Goal: Information Seeking & Learning: Learn about a topic

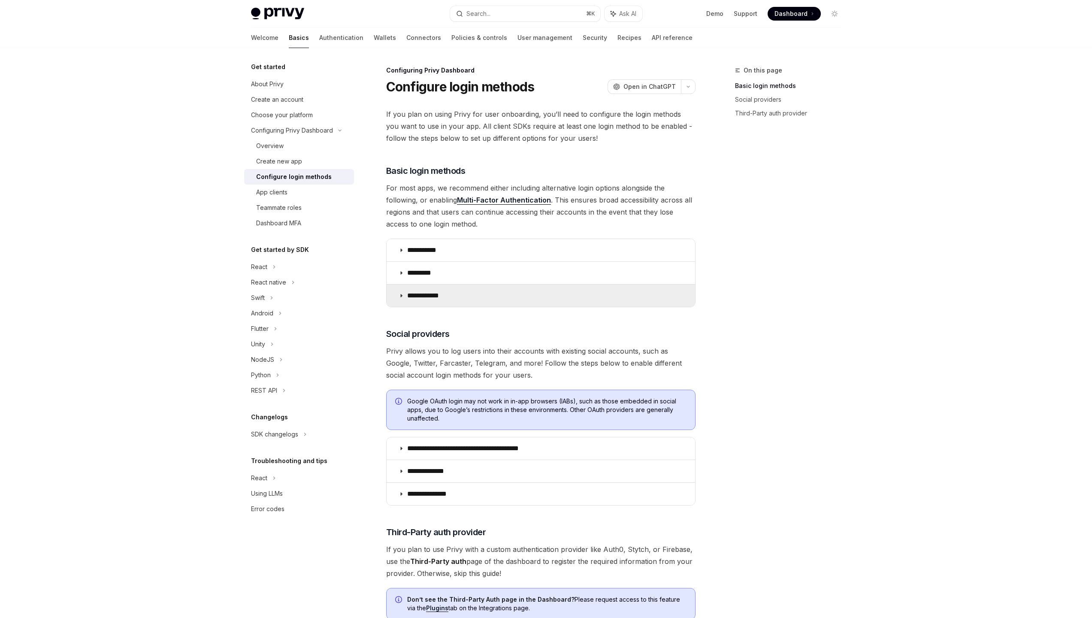
click at [420, 297] on p "**********" at bounding box center [426, 295] width 38 height 9
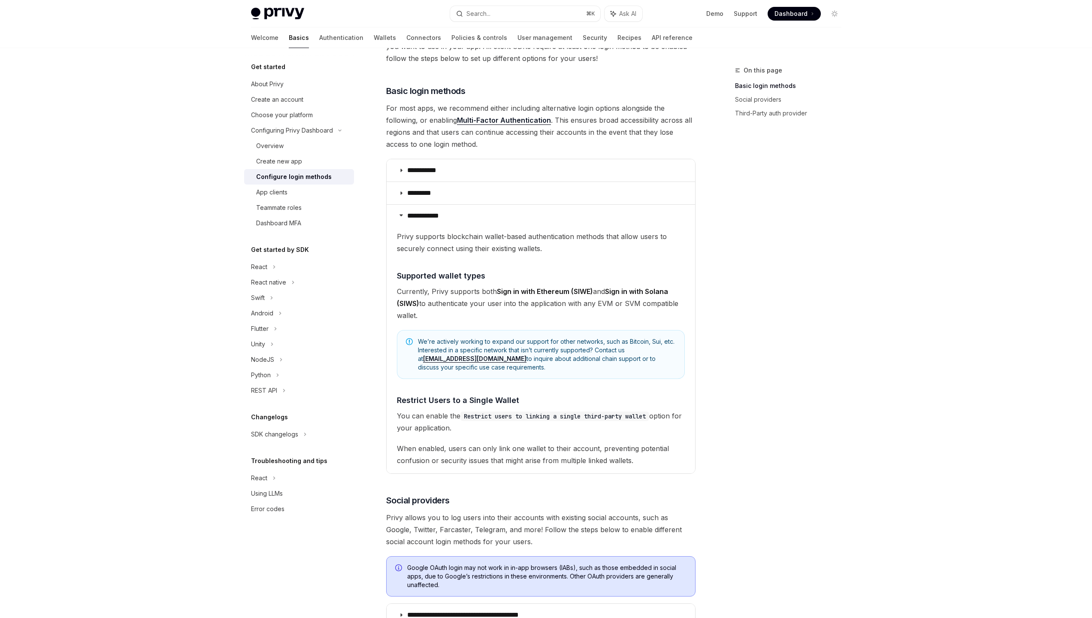
scroll to position [121, 0]
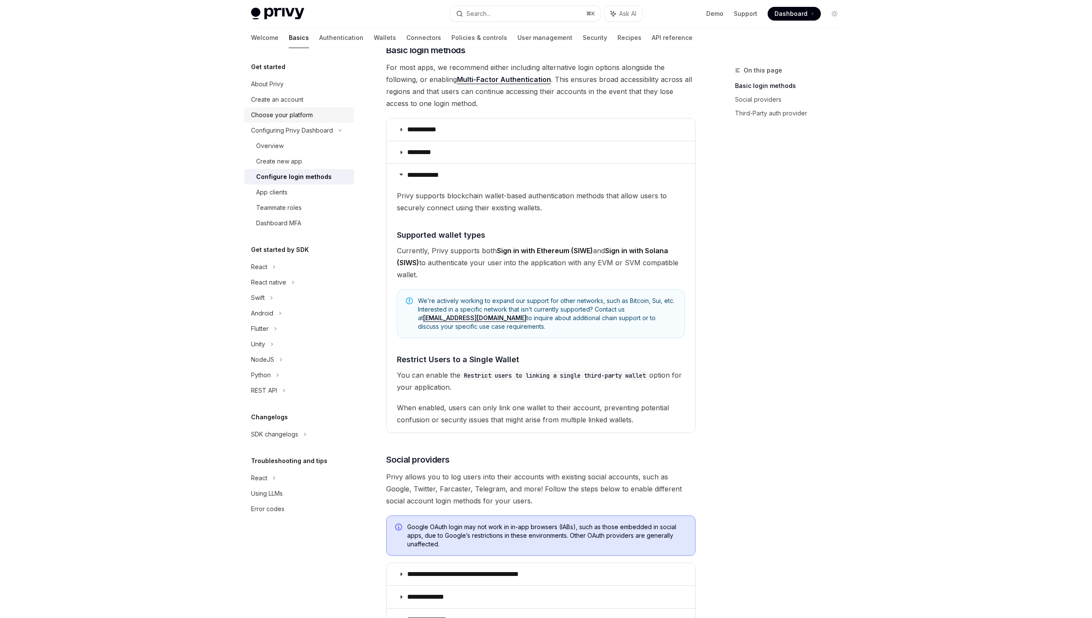
click at [308, 116] on div "Choose your platform" at bounding box center [282, 115] width 62 height 10
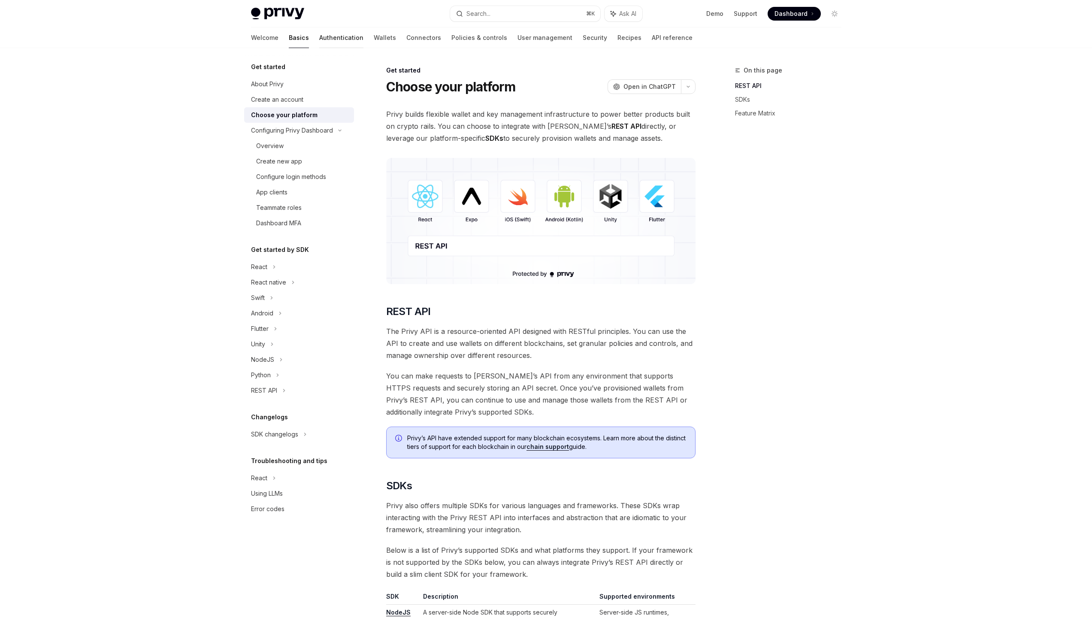
click at [319, 38] on link "Authentication" at bounding box center [341, 37] width 44 height 21
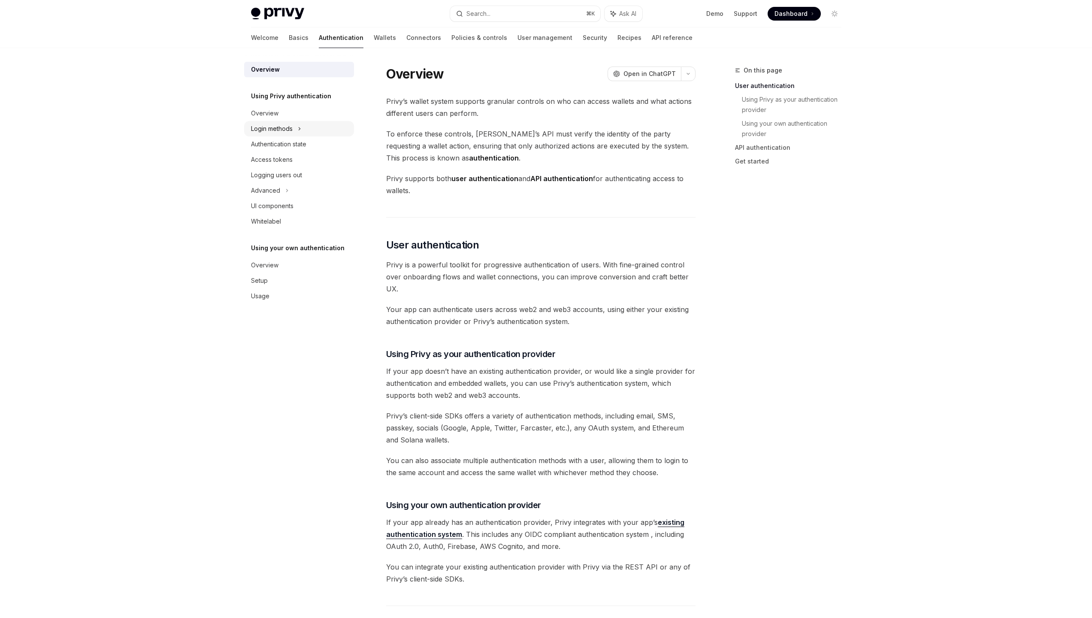
click at [292, 132] on div "Login methods" at bounding box center [272, 129] width 42 height 10
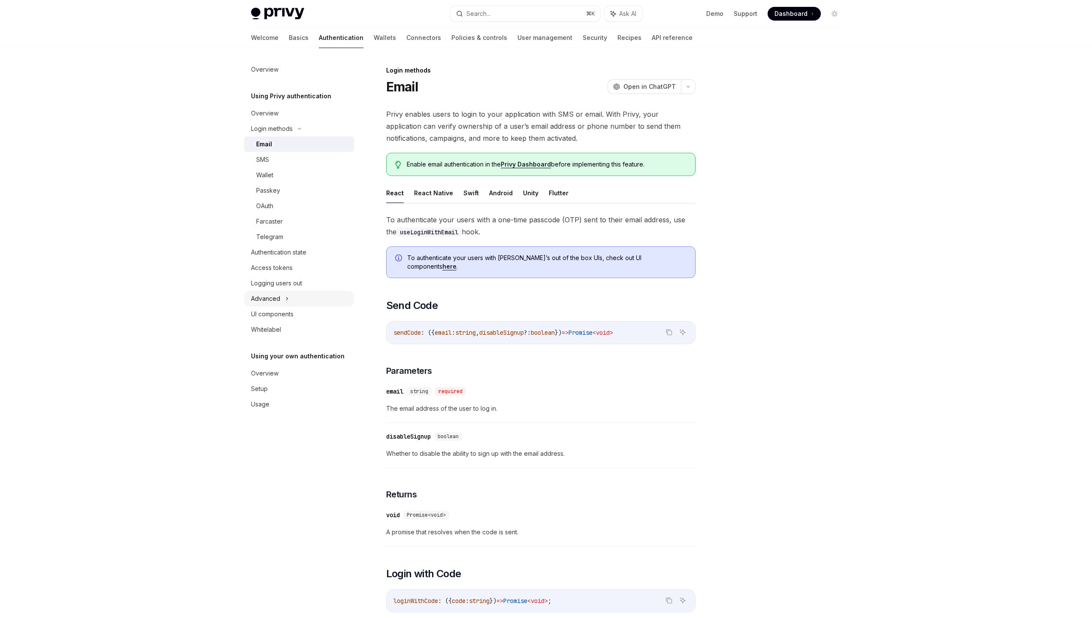
click at [283, 295] on div "Advanced" at bounding box center [299, 298] width 110 height 15
click at [276, 176] on div "Wallet" at bounding box center [302, 175] width 93 height 10
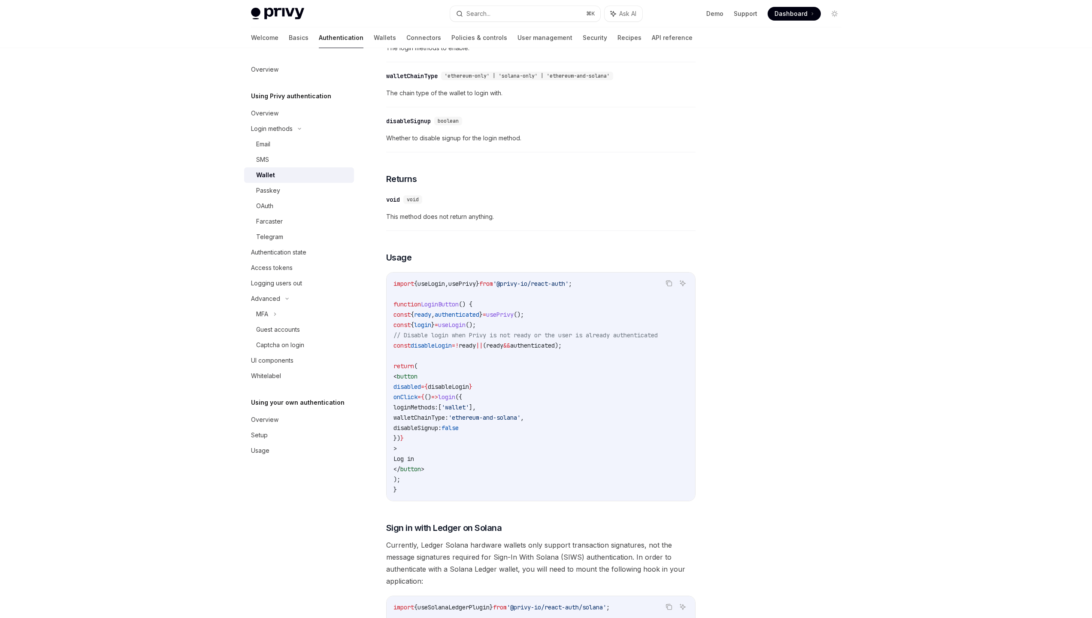
scroll to position [510, 0]
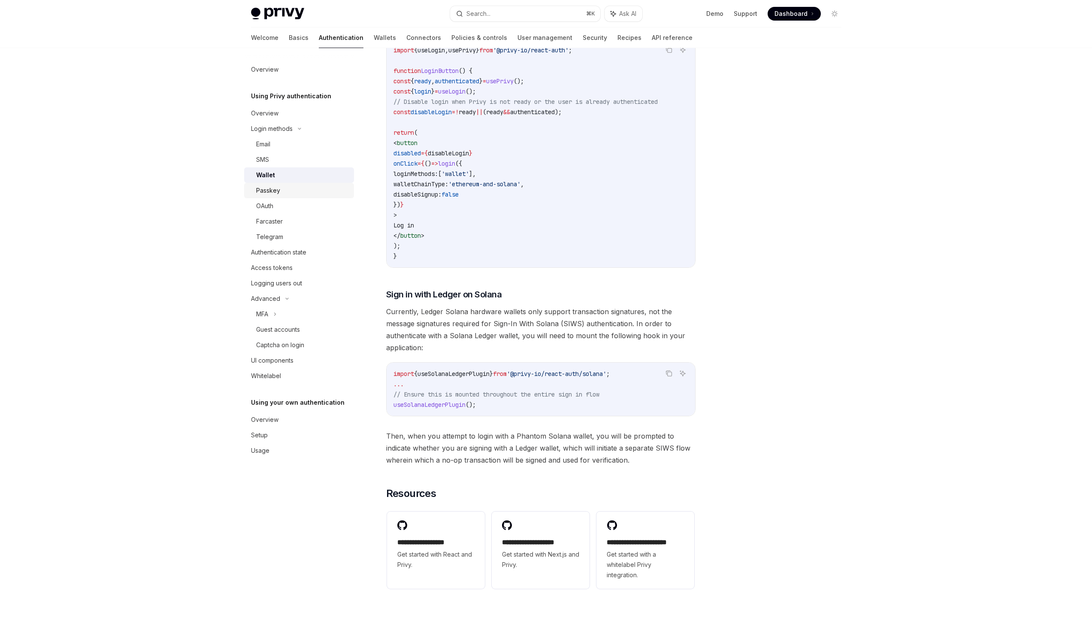
click at [278, 193] on div "Passkey" at bounding box center [268, 190] width 24 height 10
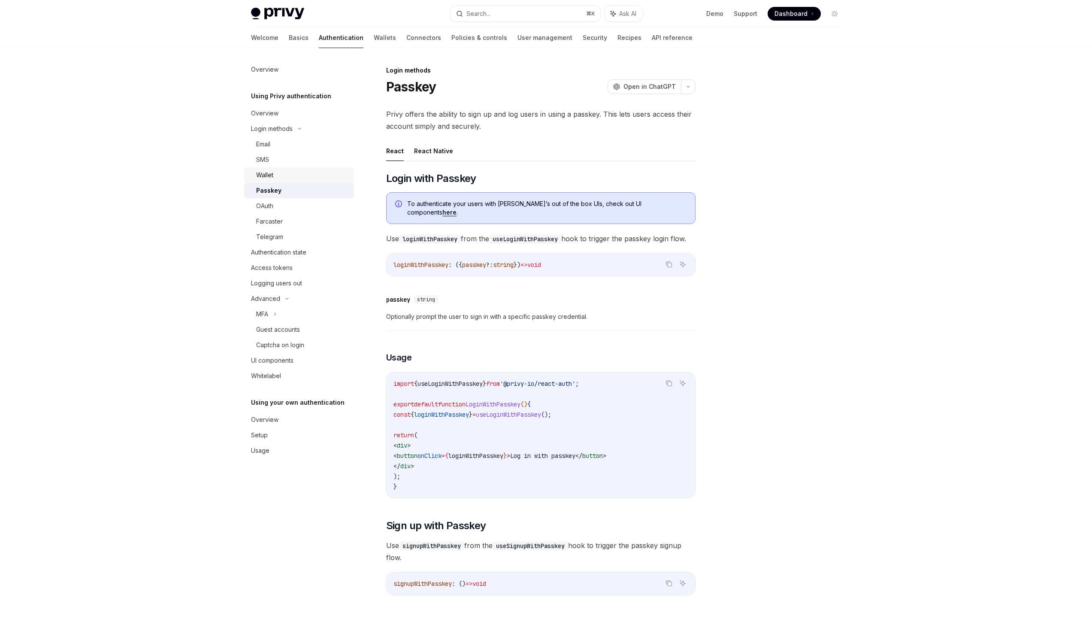
click at [280, 169] on link "Wallet" at bounding box center [299, 174] width 110 height 15
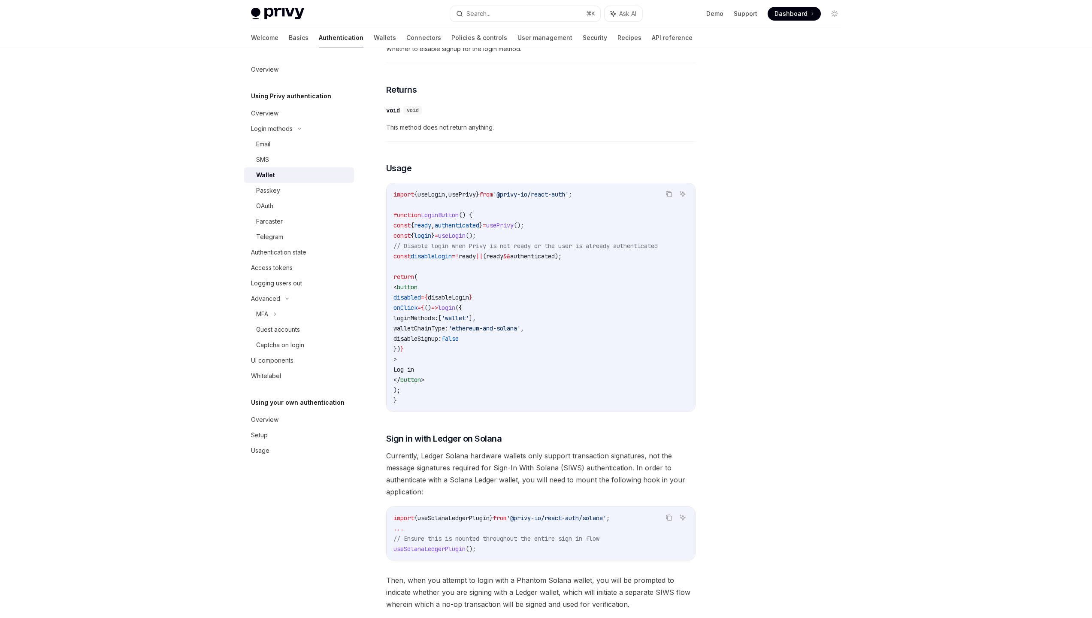
scroll to position [392, 0]
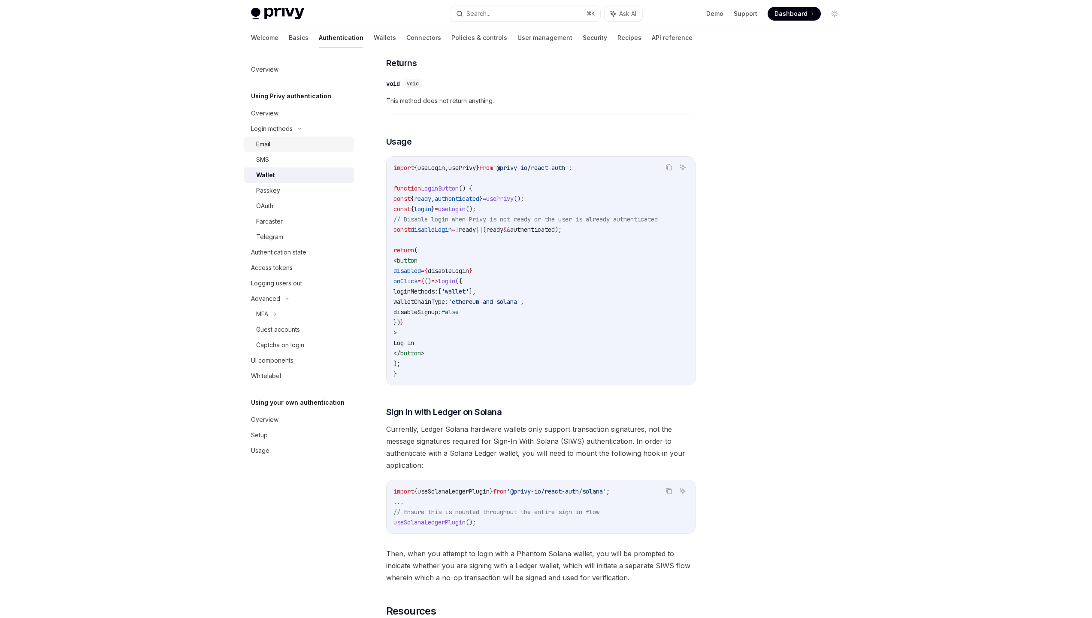
click at [272, 147] on div "Email" at bounding box center [302, 144] width 93 height 10
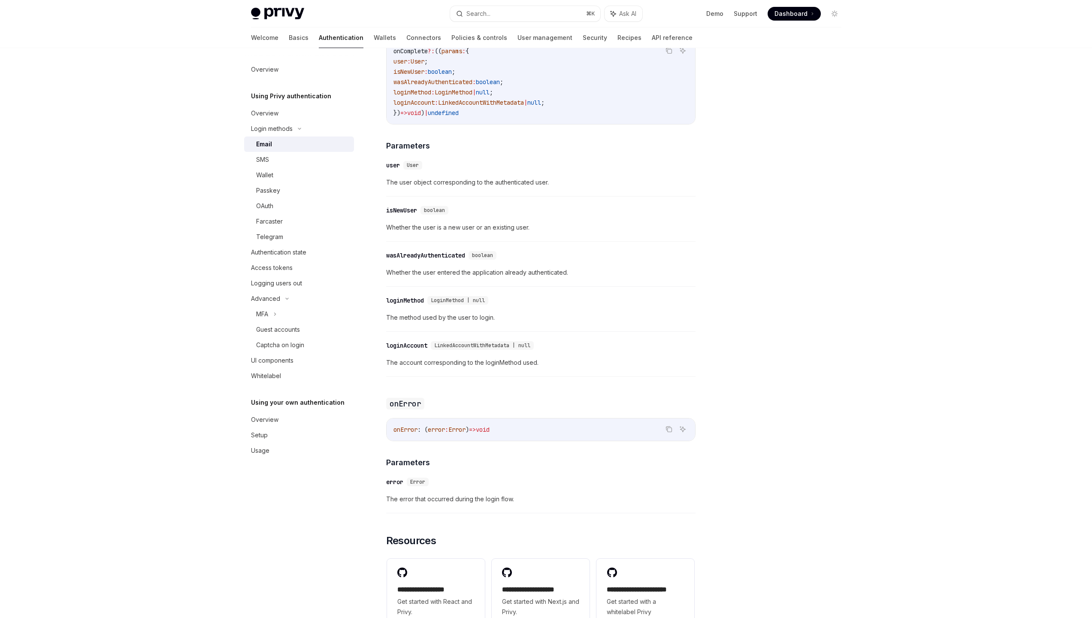
scroll to position [1325, 0]
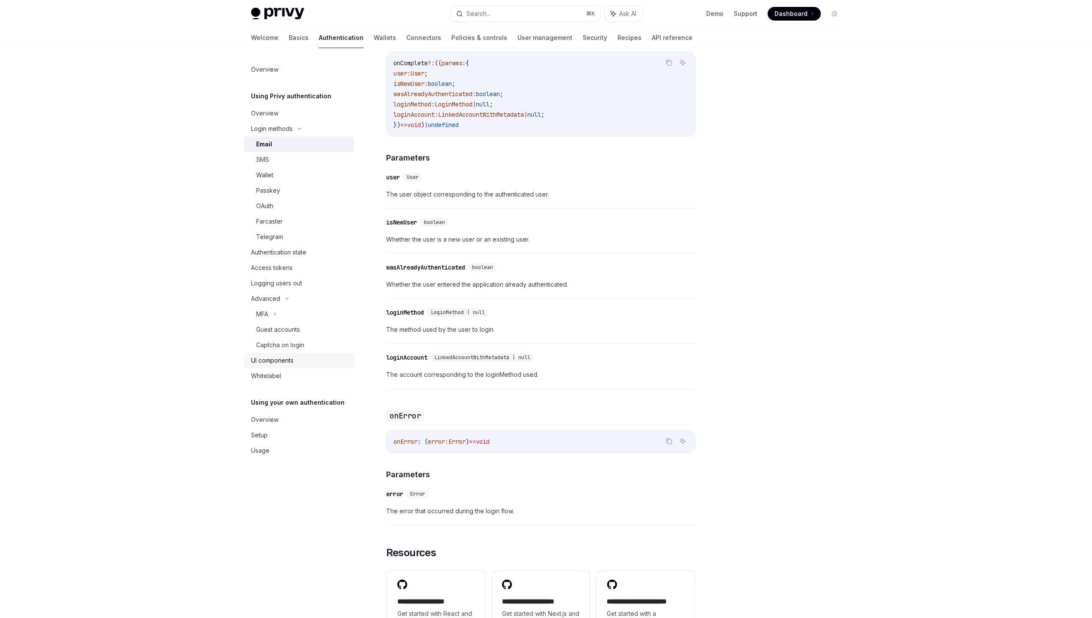
click at [282, 360] on div "UI components" at bounding box center [272, 360] width 42 height 10
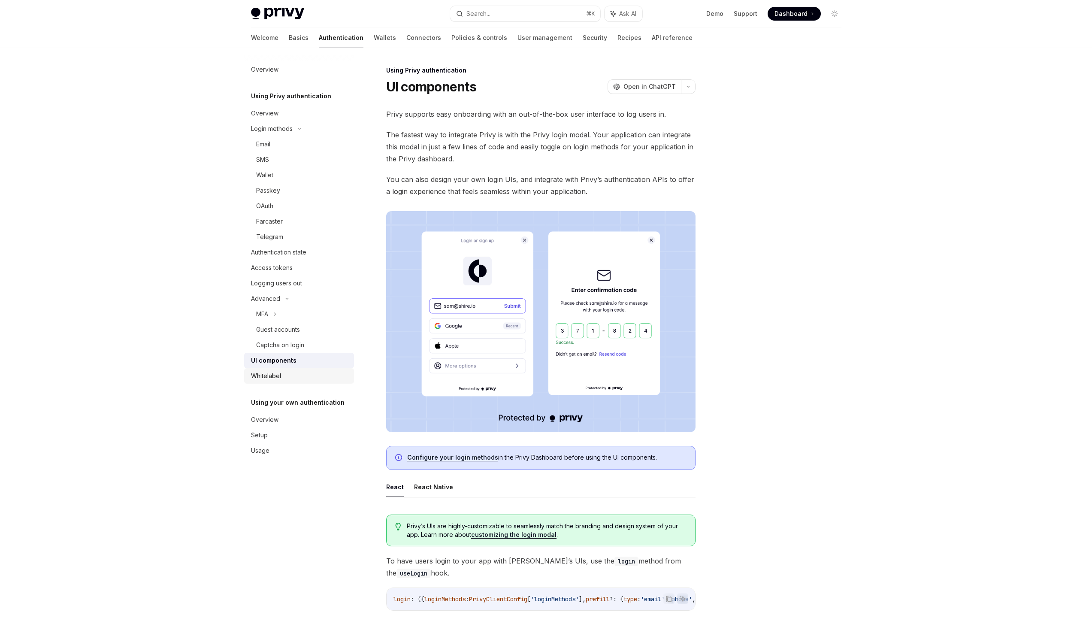
click at [279, 377] on div "Whitelabel" at bounding box center [266, 376] width 30 height 10
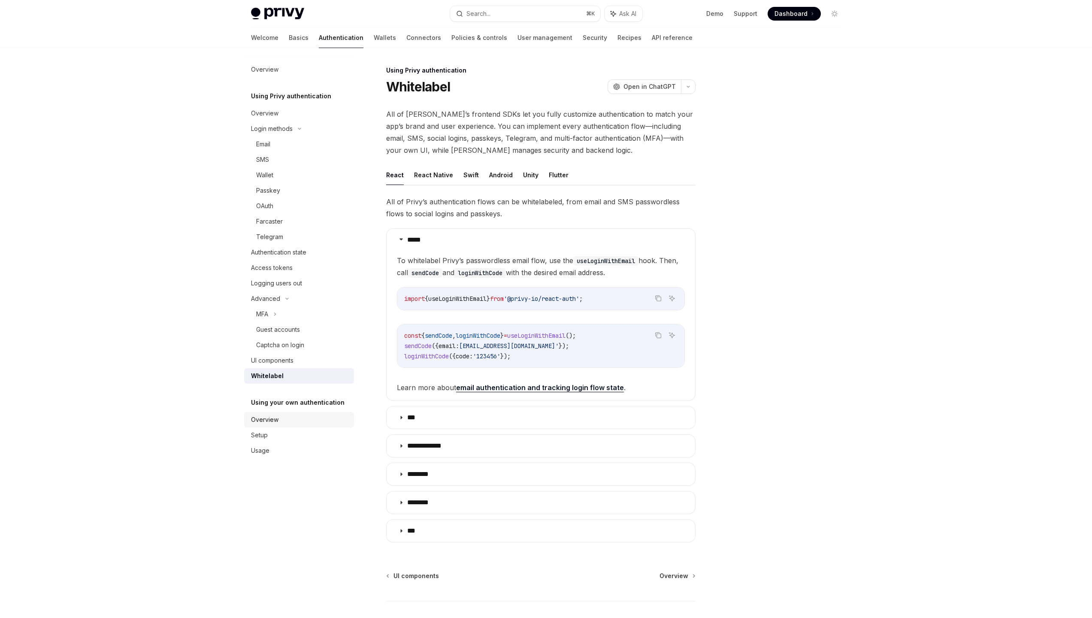
click at [278, 419] on div "Overview" at bounding box center [300, 419] width 98 height 10
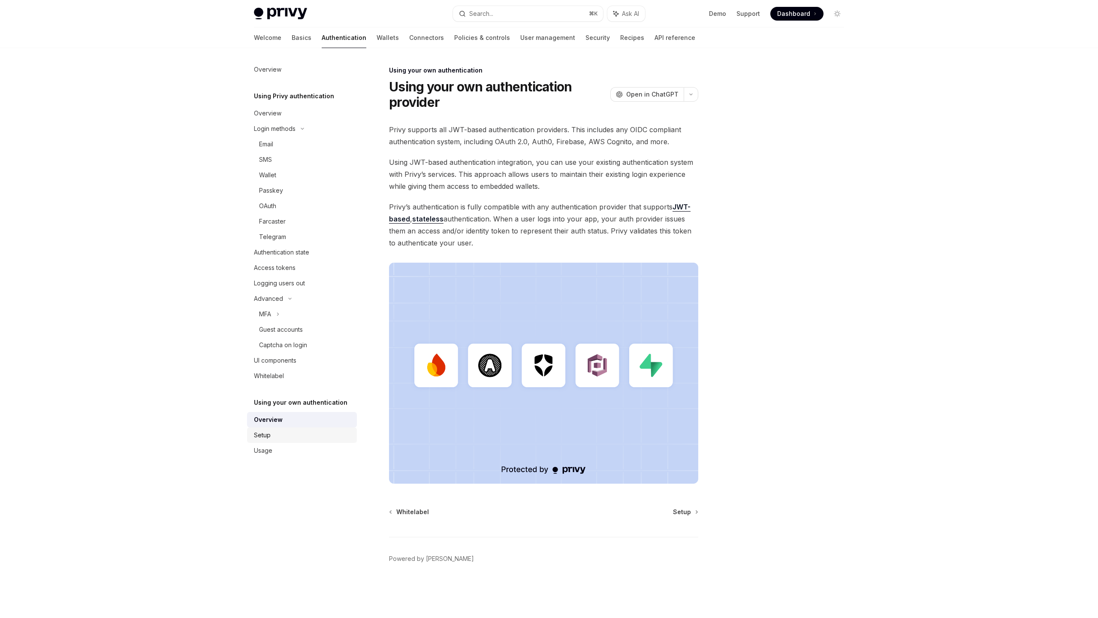
click at [278, 435] on div "Setup" at bounding box center [303, 435] width 98 height 10
type textarea "*"
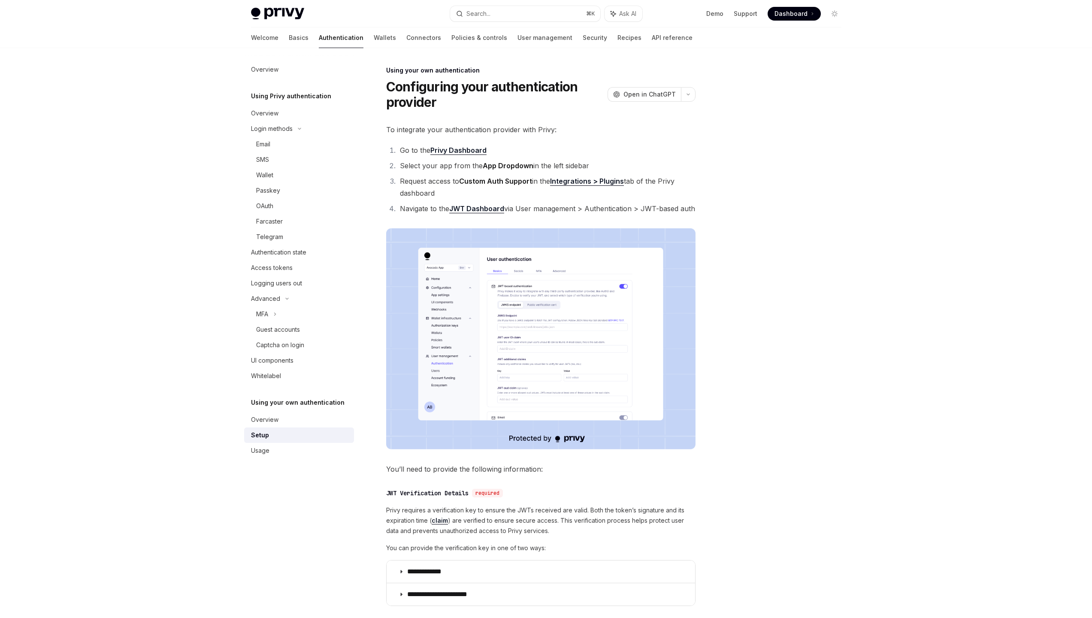
click at [447, 148] on strong "Privy Dashboard" at bounding box center [458, 150] width 56 height 9
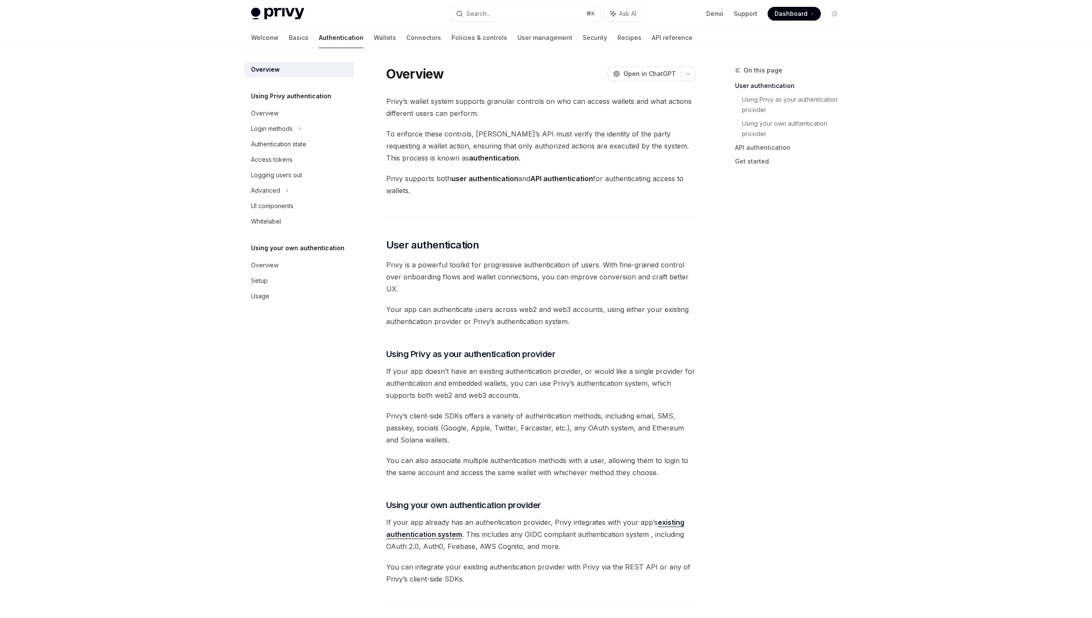
click at [780, 11] on span "Dashboard" at bounding box center [790, 13] width 33 height 9
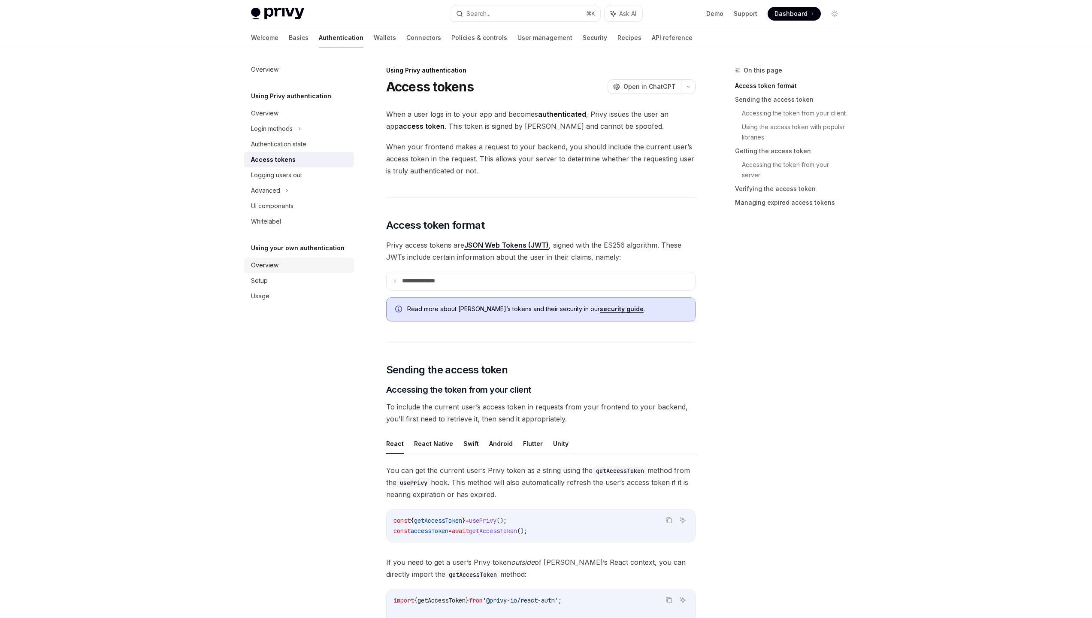
click at [270, 267] on div "Overview" at bounding box center [264, 265] width 27 height 10
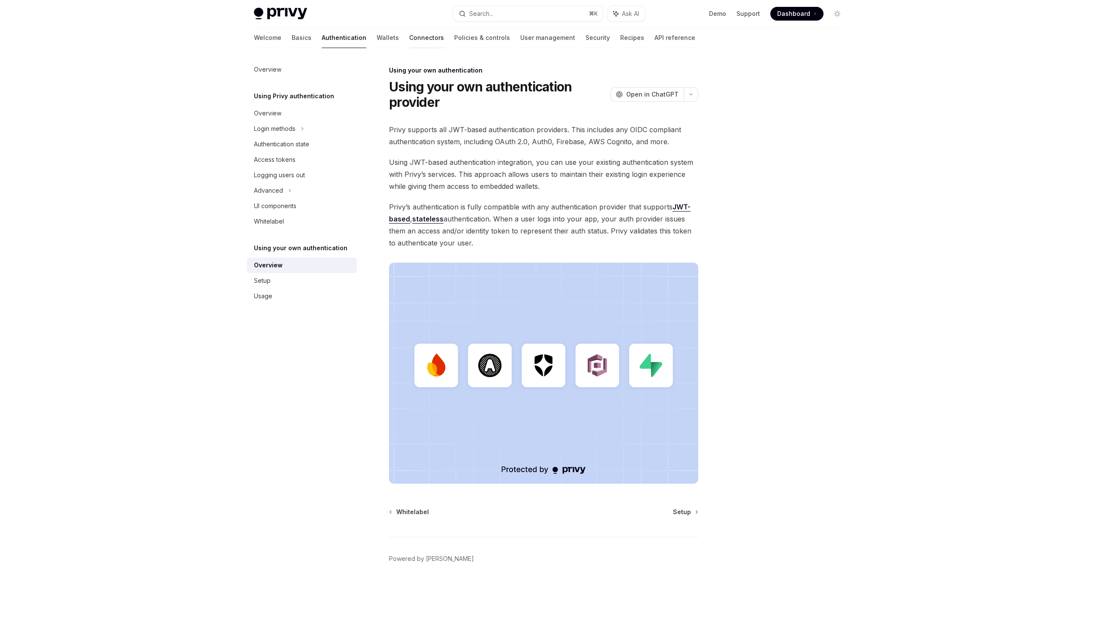
click at [409, 38] on link "Connectors" at bounding box center [426, 37] width 35 height 21
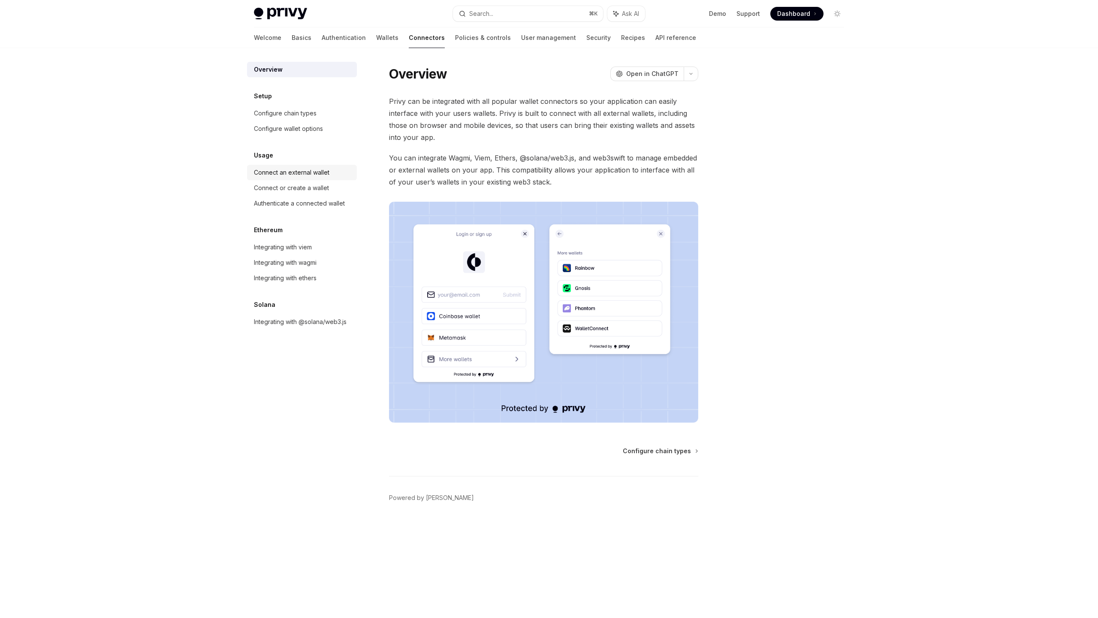
click at [314, 167] on div "Connect an external wallet" at bounding box center [291, 172] width 75 height 10
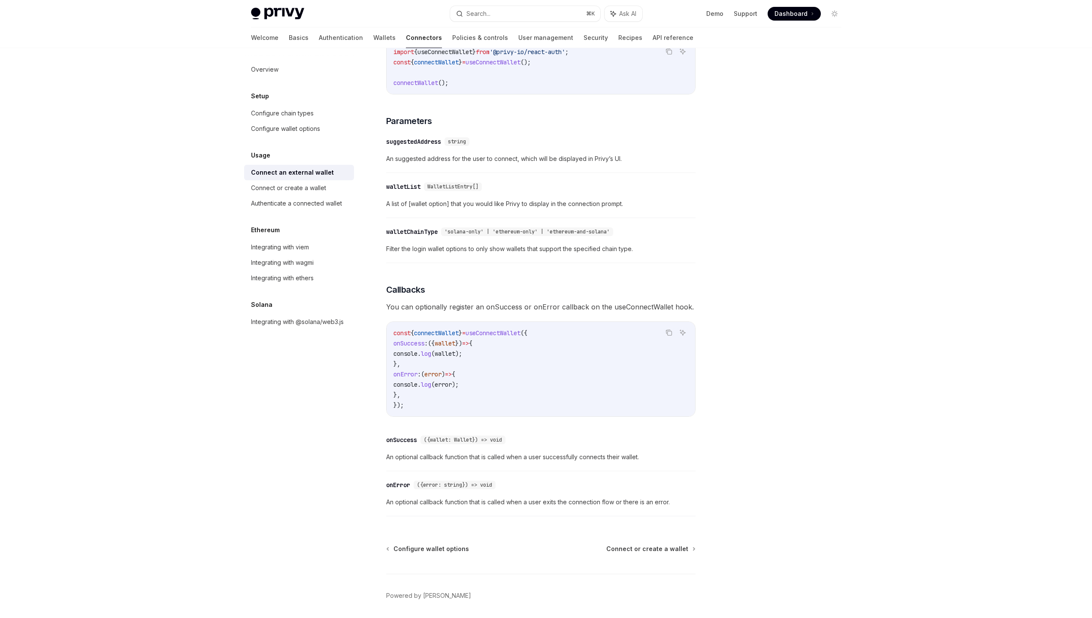
scroll to position [324, 0]
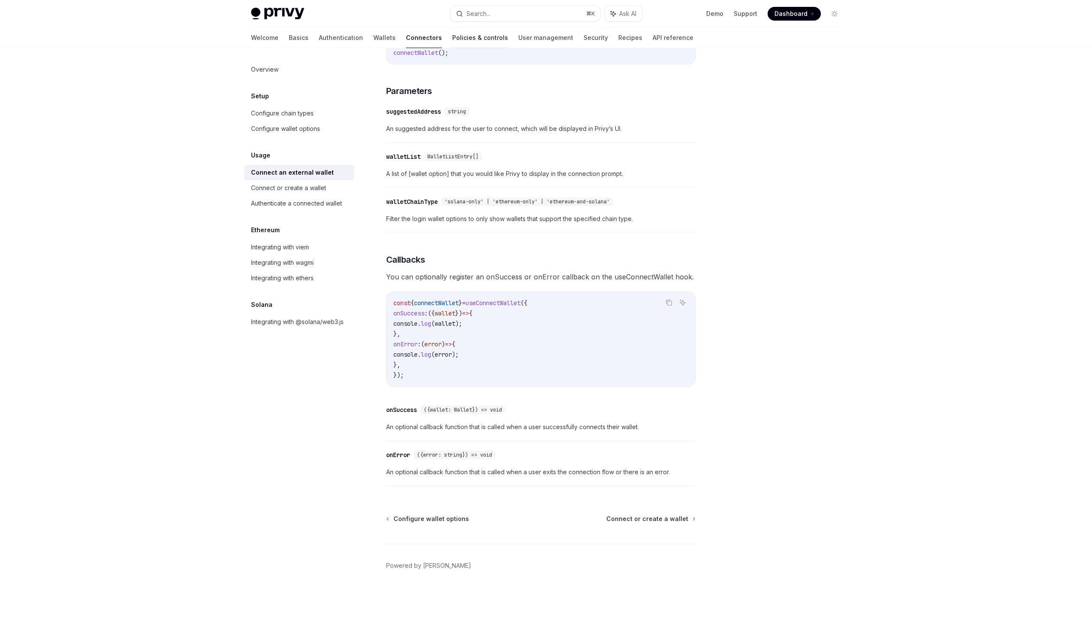
click at [452, 32] on link "Policies & controls" at bounding box center [480, 37] width 56 height 21
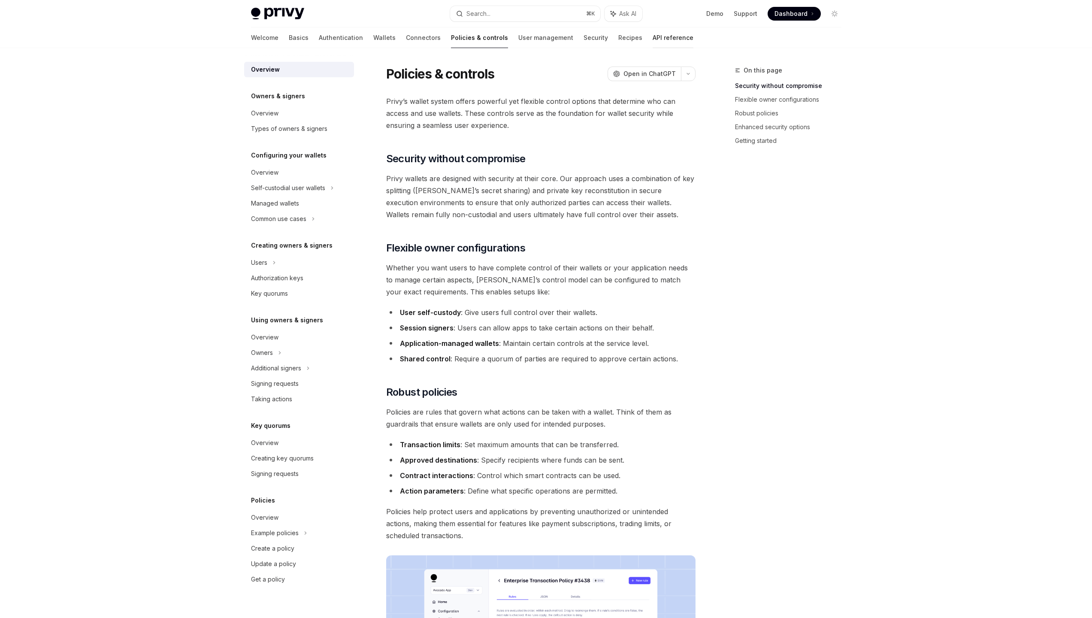
click at [652, 37] on link "API reference" at bounding box center [672, 37] width 41 height 21
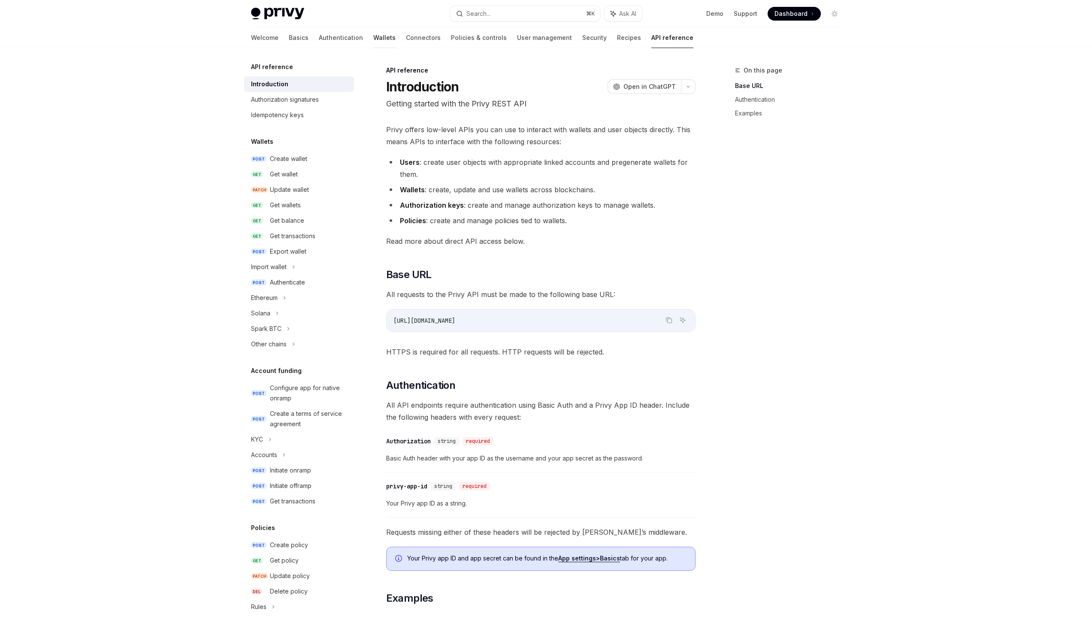
click at [373, 35] on link "Wallets" at bounding box center [384, 37] width 22 height 21
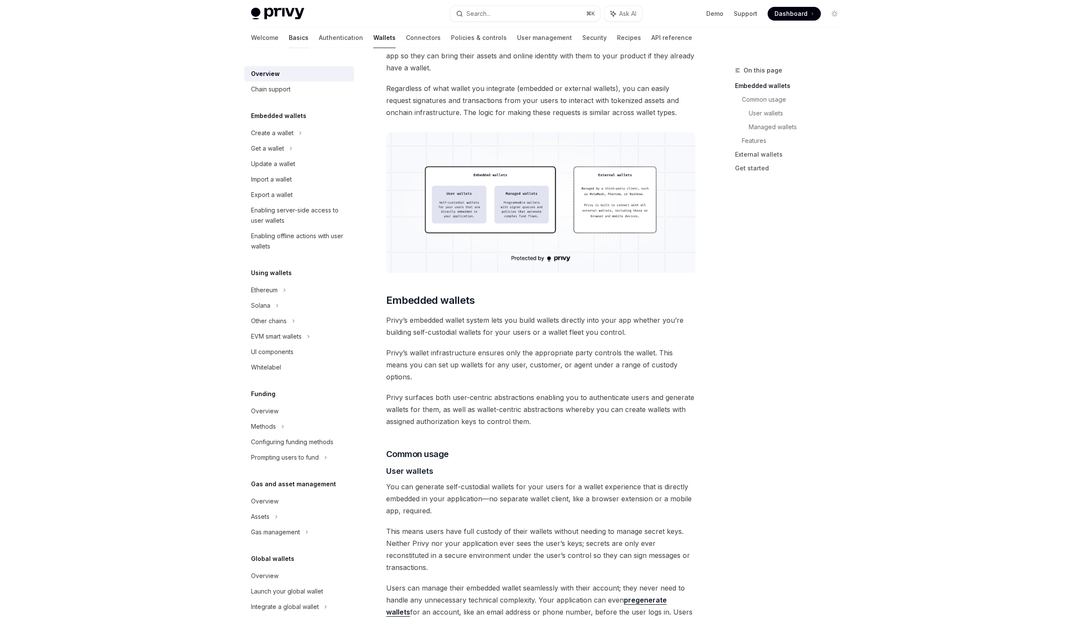
click at [289, 37] on link "Basics" at bounding box center [299, 37] width 20 height 21
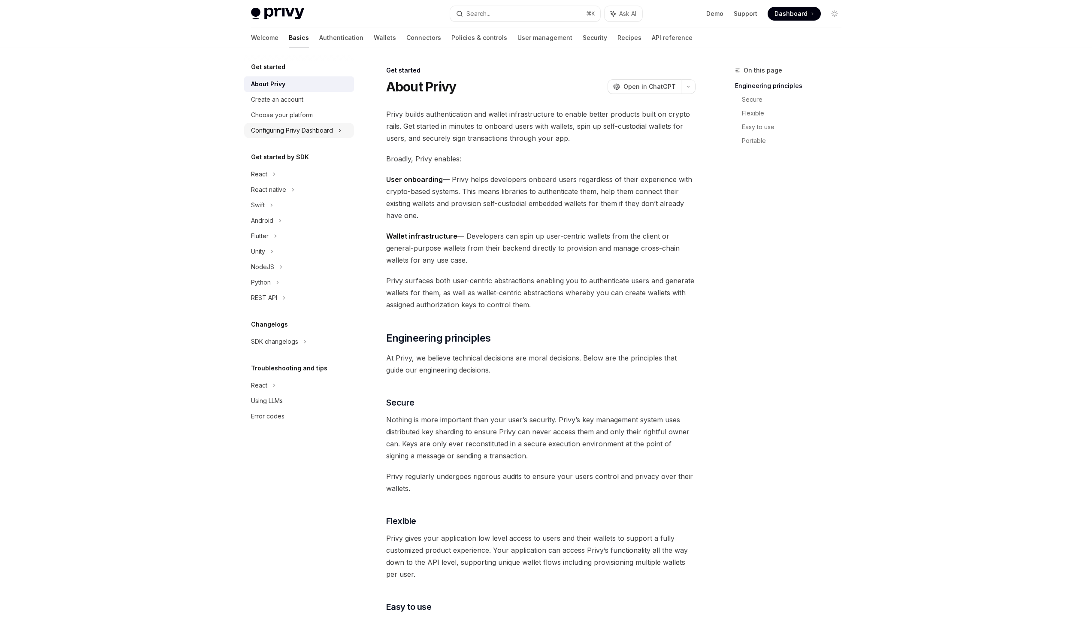
click at [313, 132] on div "Configuring Privy Dashboard" at bounding box center [292, 130] width 82 height 10
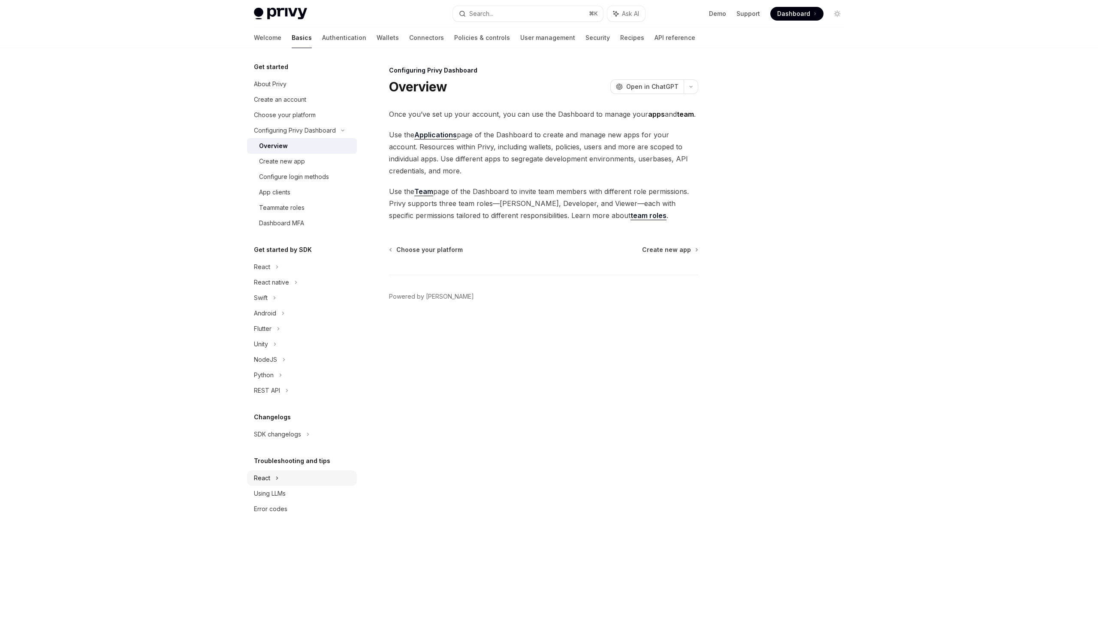
click at [278, 272] on icon at bounding box center [276, 267] width 3 height 10
type textarea "*"
